Goal: Transaction & Acquisition: Purchase product/service

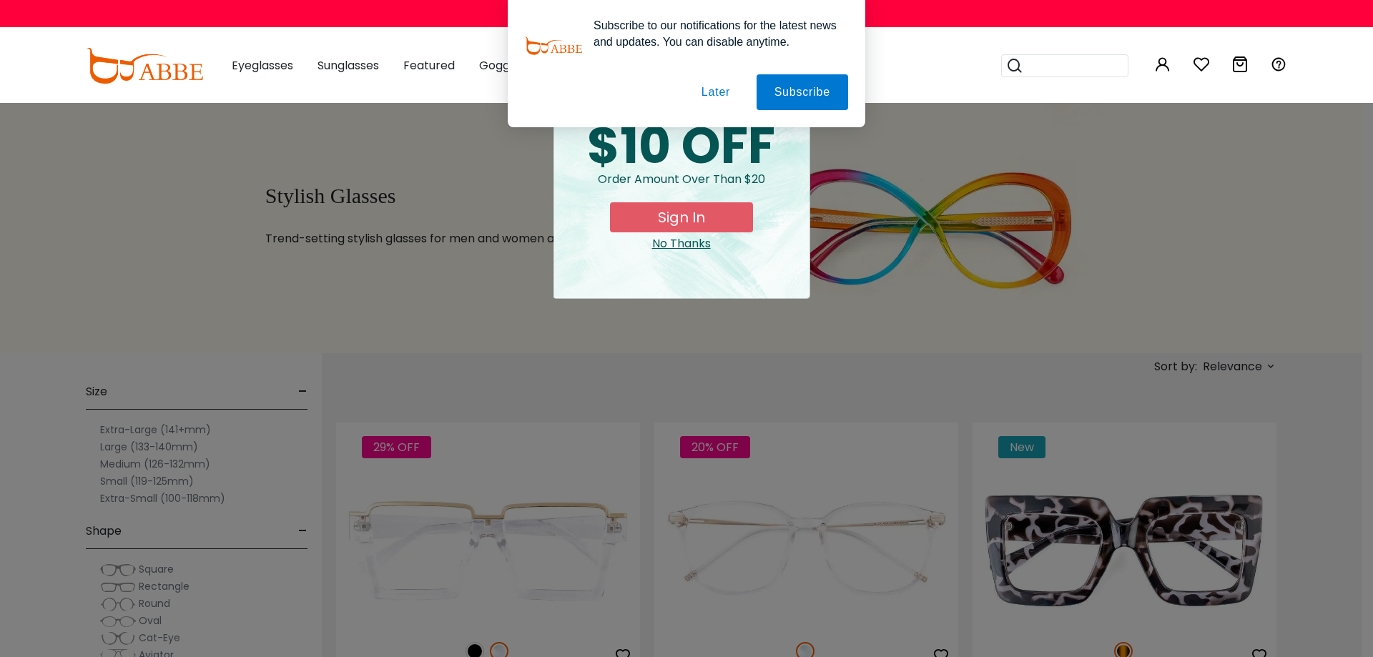
click at [116, 465] on div "× special offer just for you $10 OFF Order amount over than $20 Sign In No Than…" at bounding box center [686, 328] width 1373 height 657
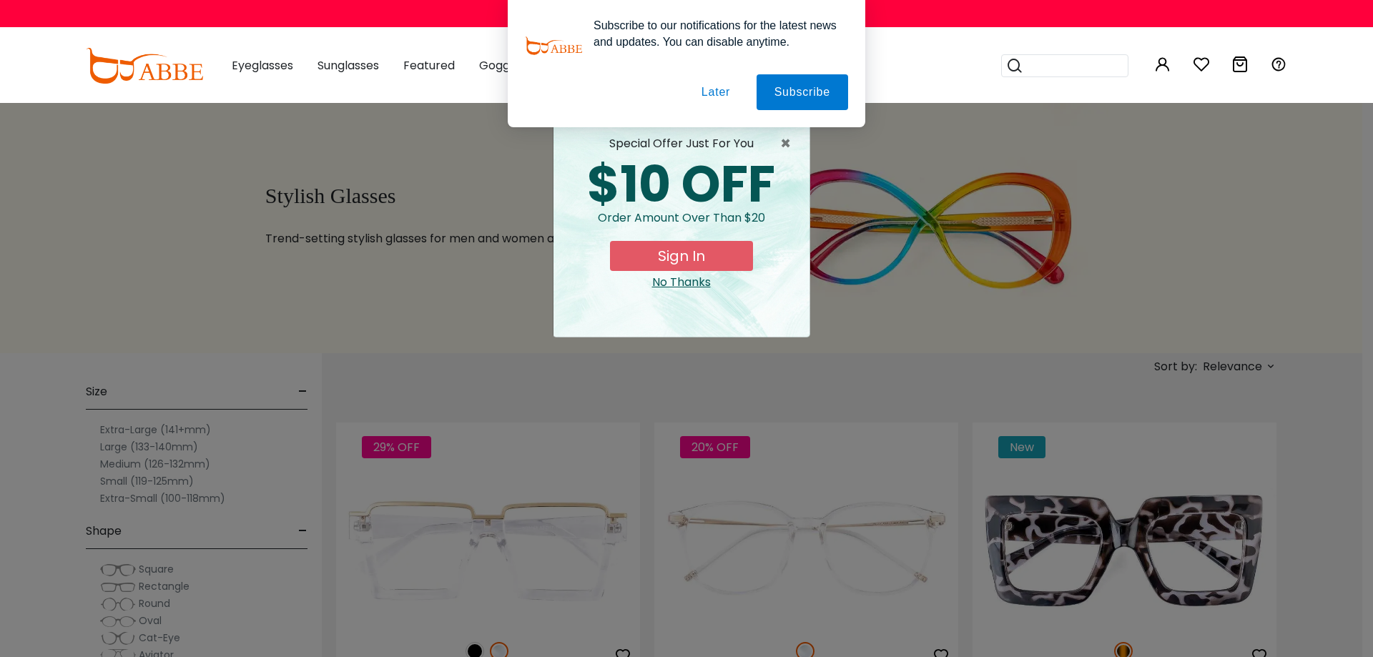
click at [684, 247] on button "Sign In" at bounding box center [681, 256] width 143 height 30
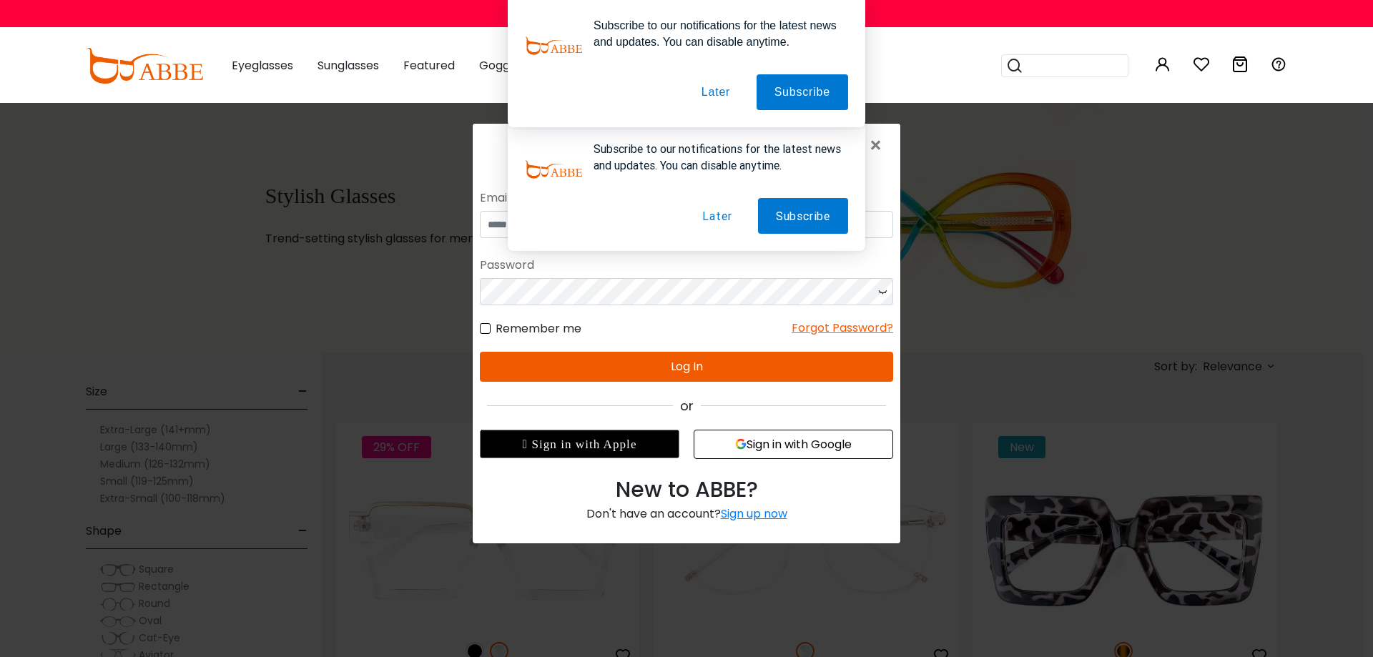
click at [719, 213] on button "Later" at bounding box center [716, 216] width 65 height 36
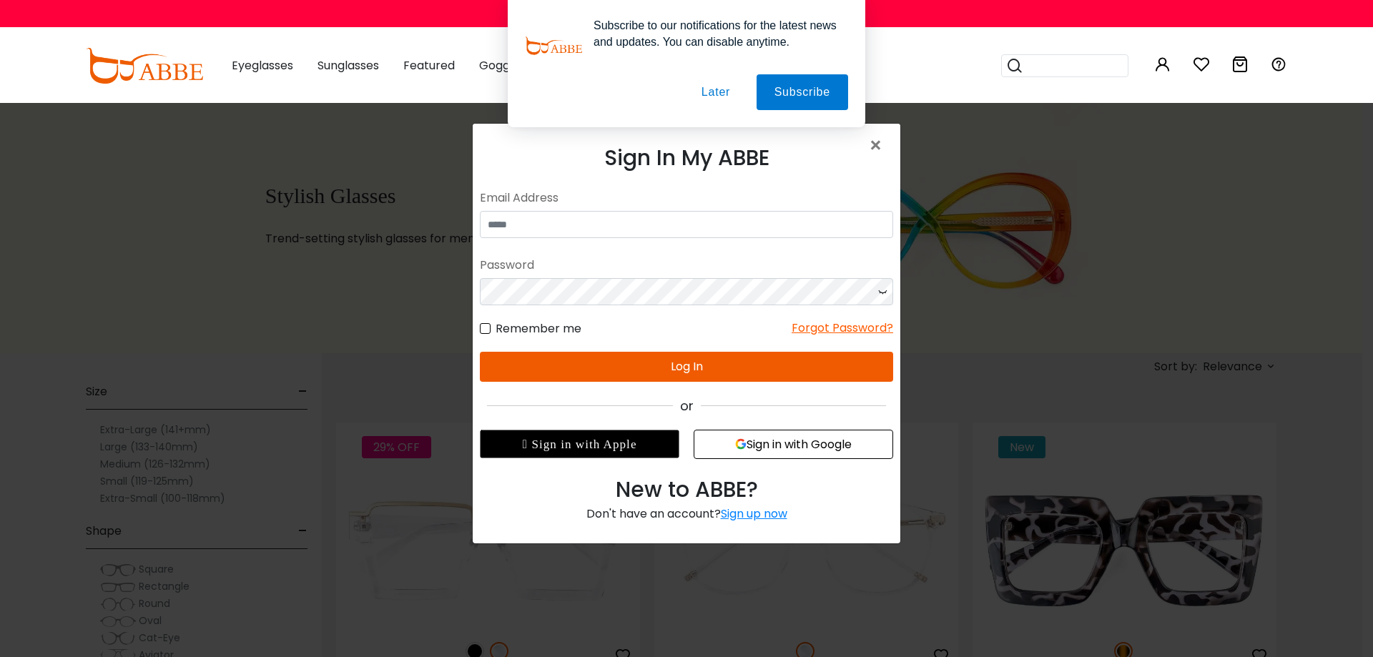
click at [710, 91] on button "Later" at bounding box center [716, 92] width 64 height 36
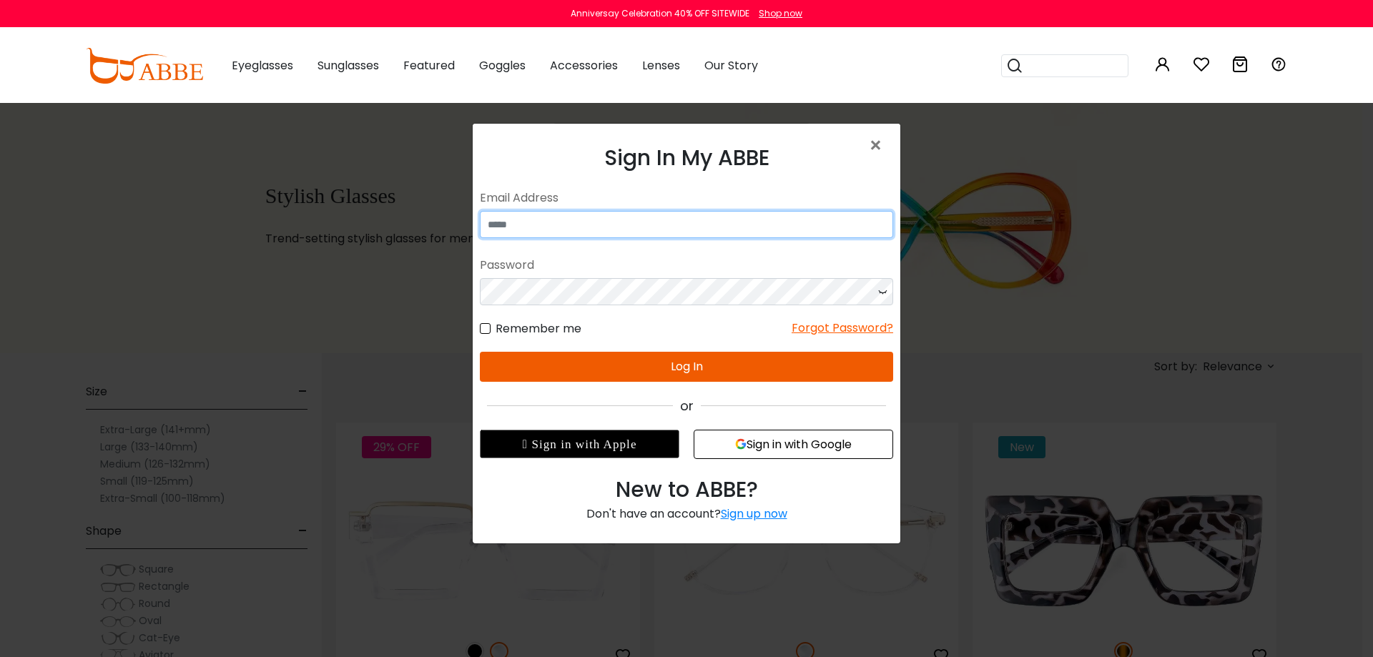
click at [511, 232] on input "email" at bounding box center [686, 224] width 413 height 27
click at [513, 227] on input "email" at bounding box center [686, 224] width 413 height 27
click at [597, 212] on form "No match for email address and/or password. Please try again. Email Address Pas…" at bounding box center [686, 283] width 413 height 197
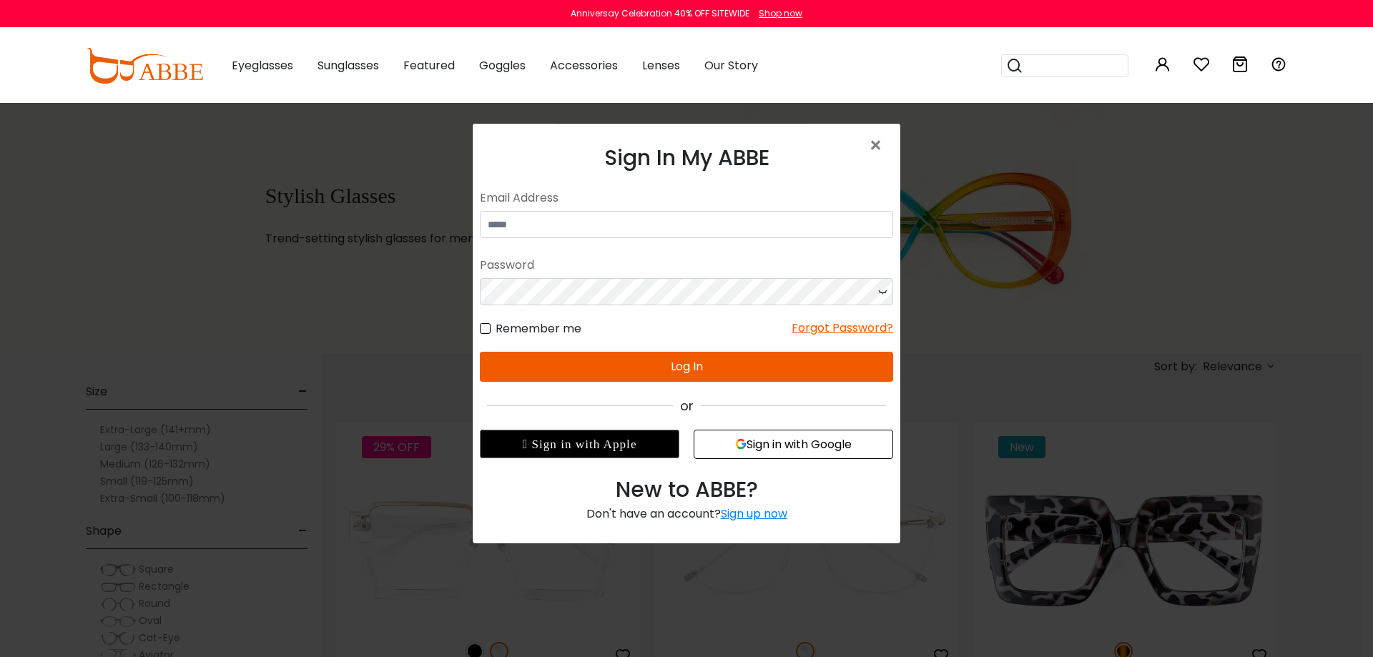
click at [754, 510] on div "Sign up now" at bounding box center [754, 514] width 67 height 16
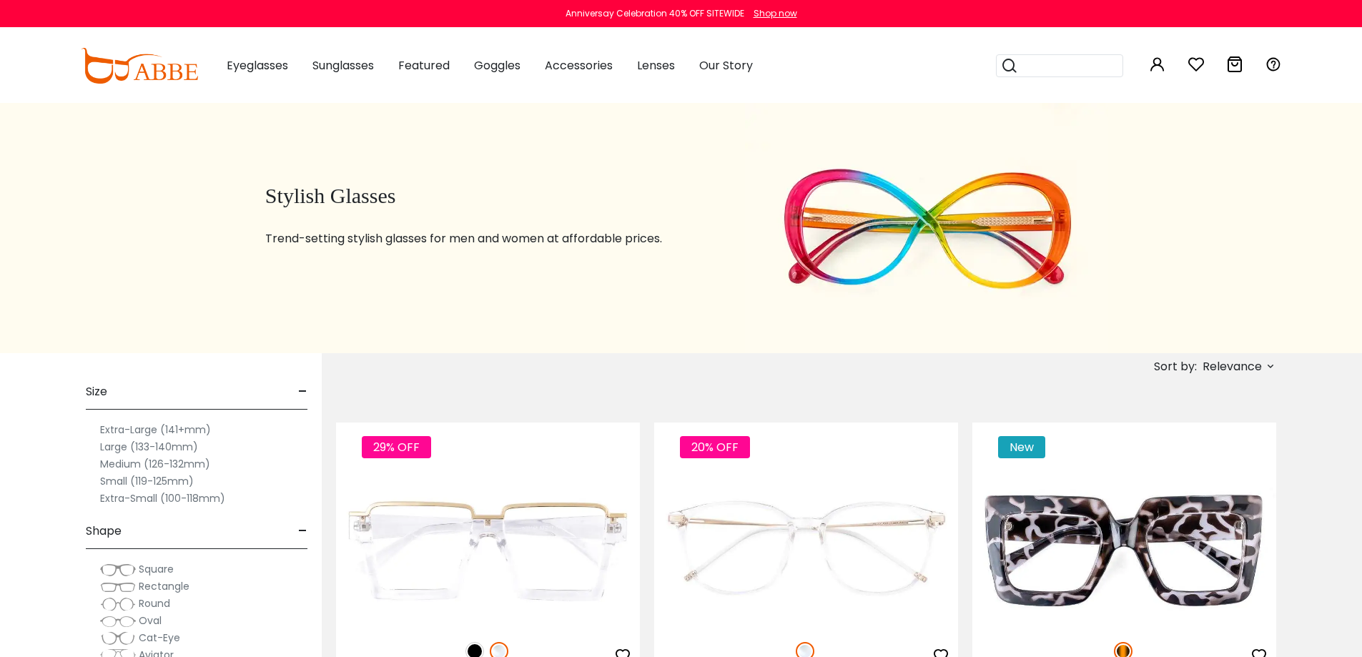
click at [124, 466] on label "Medium (126-132mm)" at bounding box center [155, 464] width 110 height 17
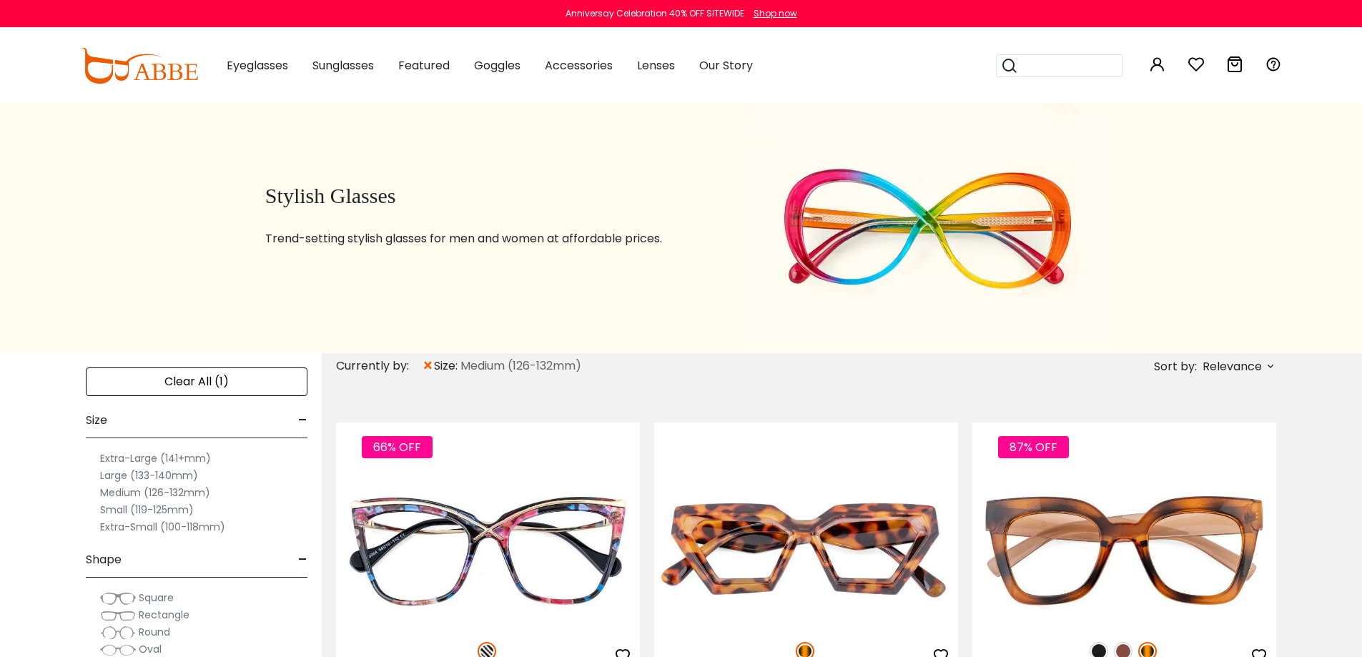
click at [133, 495] on label "Medium (126-132mm)" at bounding box center [155, 492] width 110 height 17
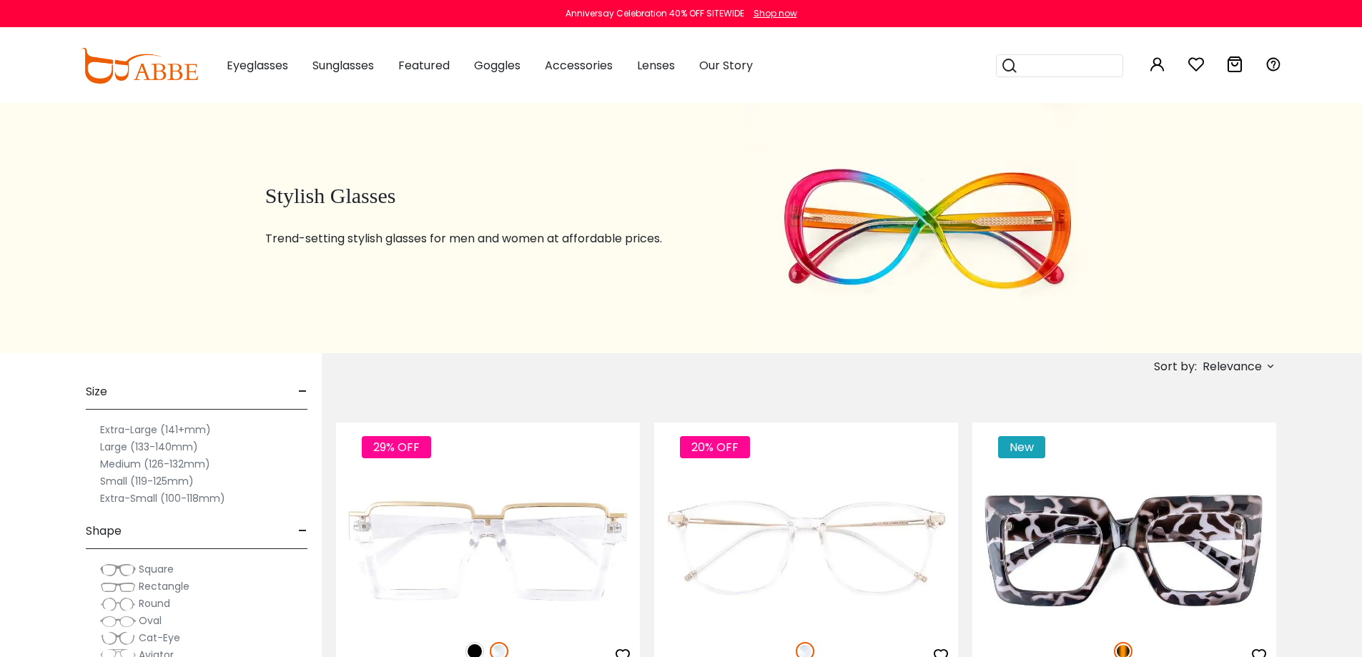
click at [196, 462] on label "Medium (126-132mm)" at bounding box center [155, 464] width 110 height 17
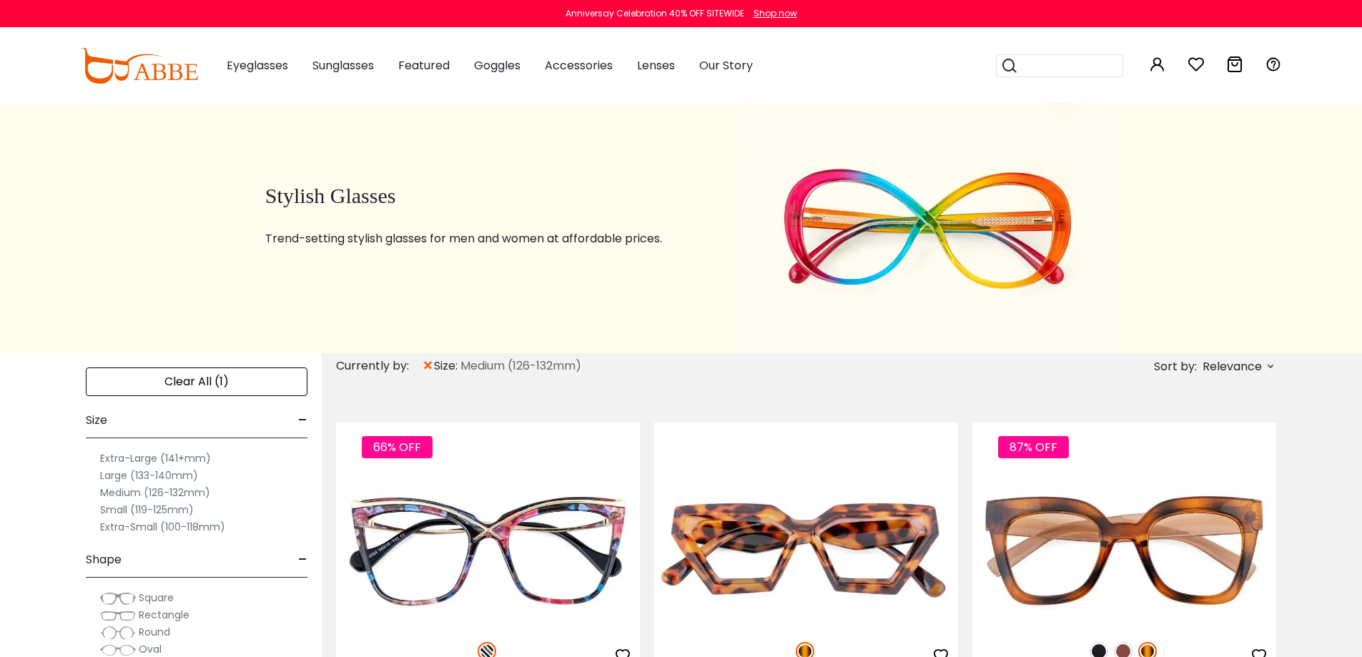
click at [153, 615] on span "Rectangle" at bounding box center [164, 615] width 51 height 14
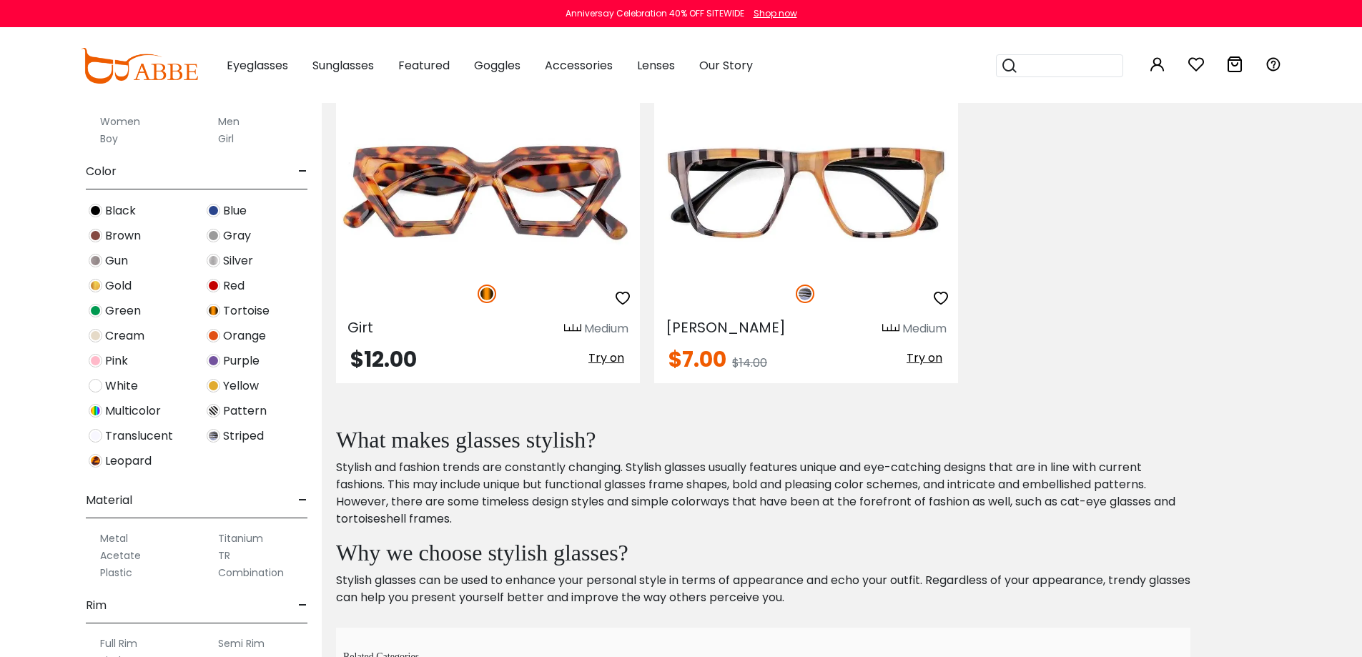
scroll to position [358, 0]
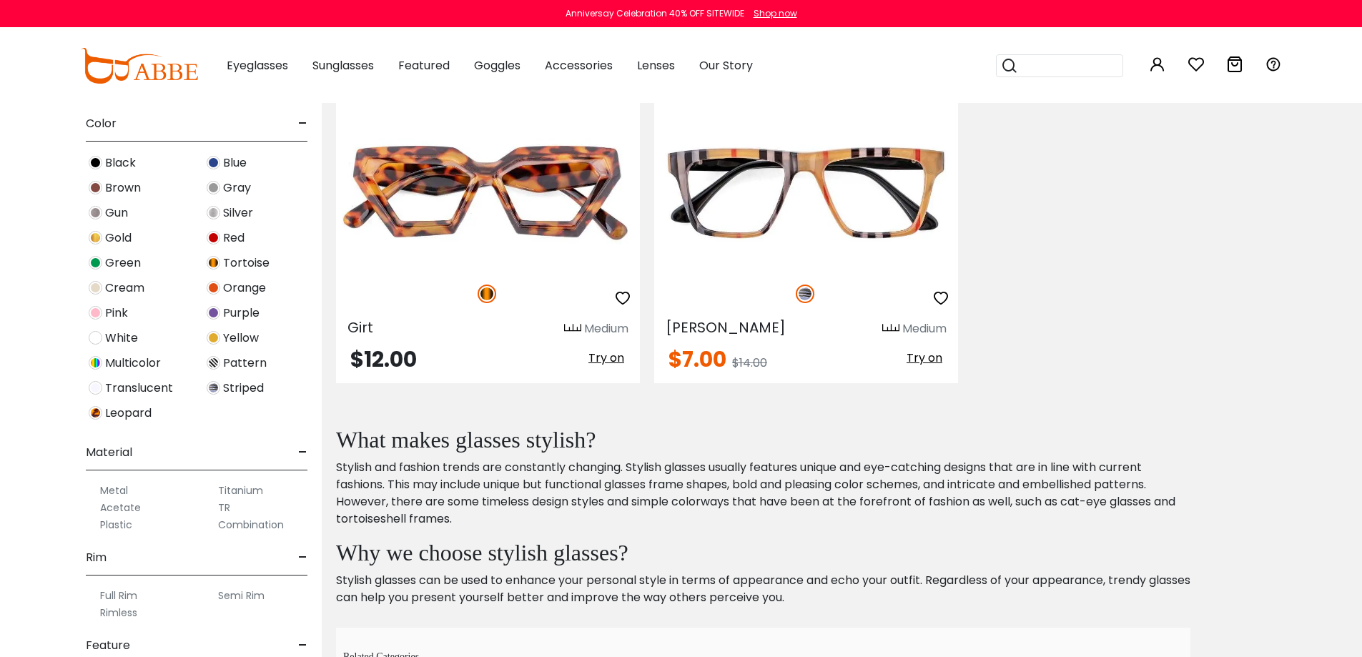
click at [108, 528] on label "Plastic" at bounding box center [116, 524] width 32 height 17
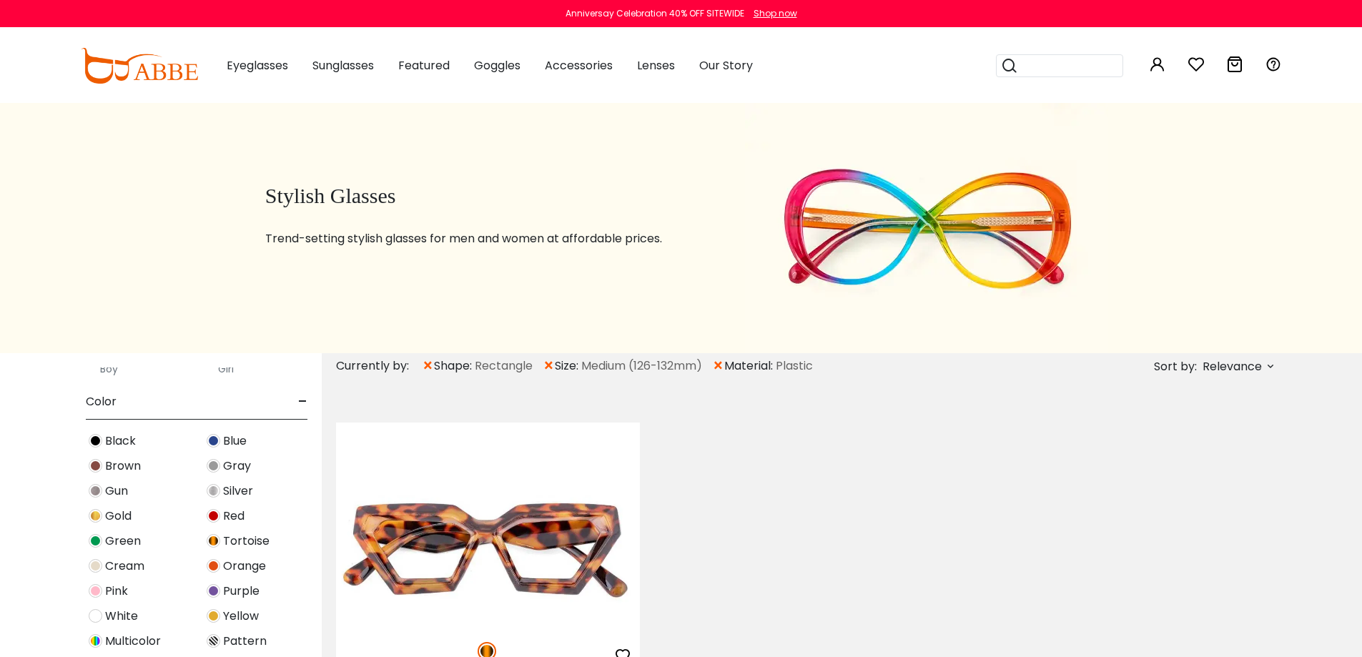
scroll to position [429, 0]
